Goal: Go to known website: Access a specific website the user already knows

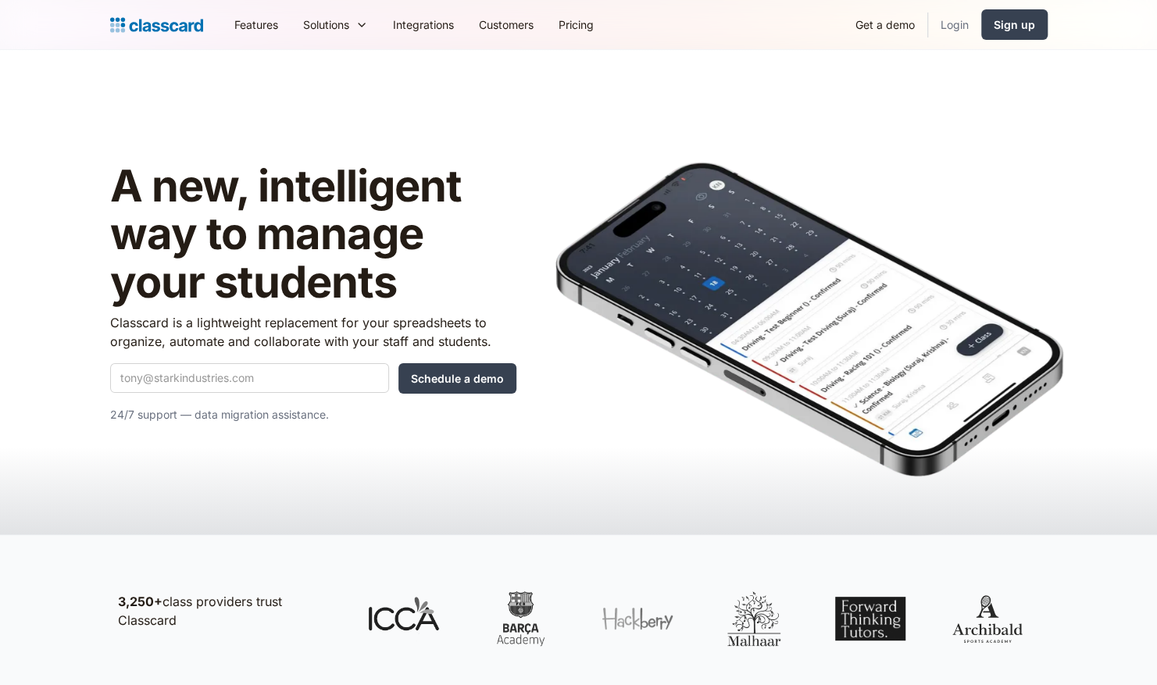
click at [952, 26] on link "Login" at bounding box center [954, 24] width 53 height 35
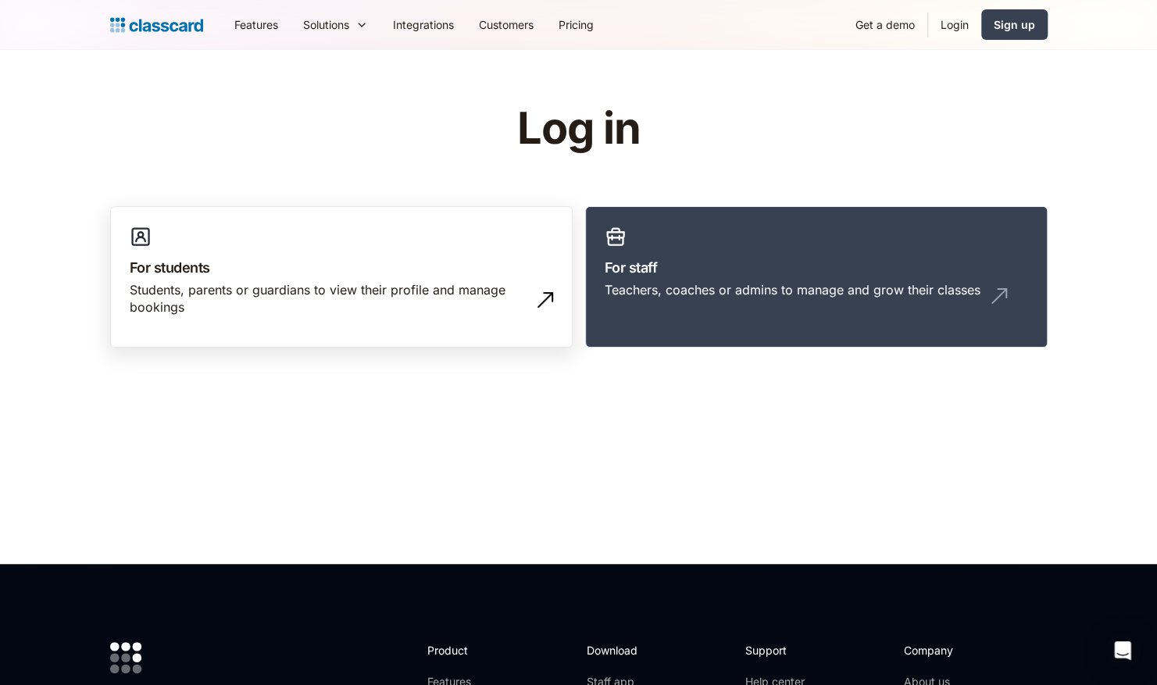
click at [391, 300] on div "Students, parents or guardians to view their profile and manage bookings" at bounding box center [326, 298] width 392 height 35
